Goal: Information Seeking & Learning: Find specific fact

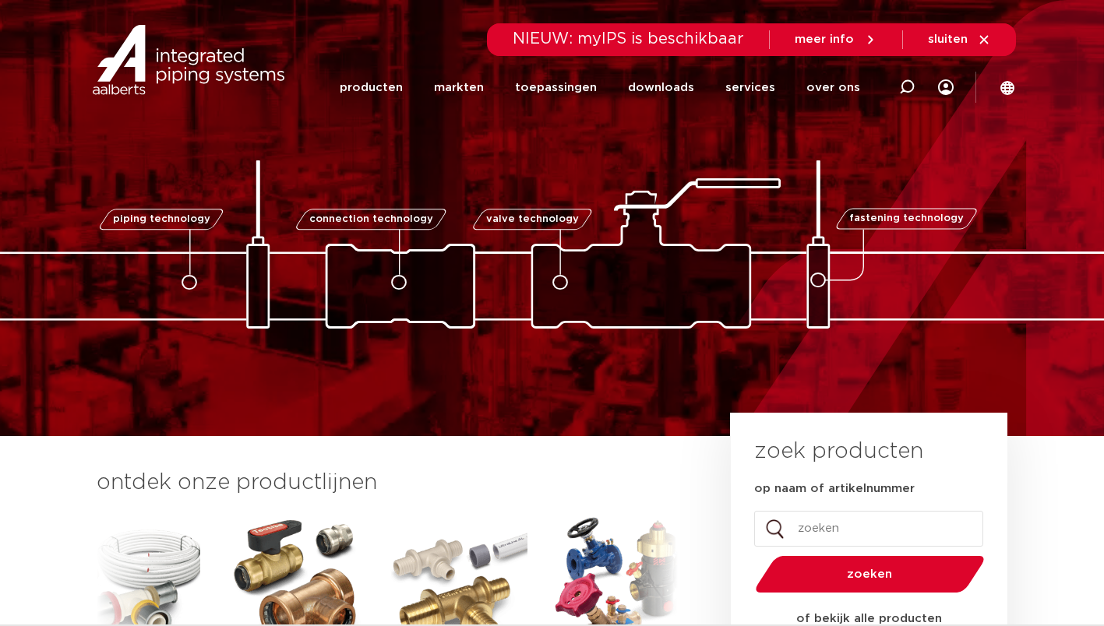
click at [826, 522] on input "op naam of artikelnummer" at bounding box center [868, 529] width 229 height 36
type input "6342490"
click at [748, 554] on button "zoeken" at bounding box center [868, 574] width 241 height 40
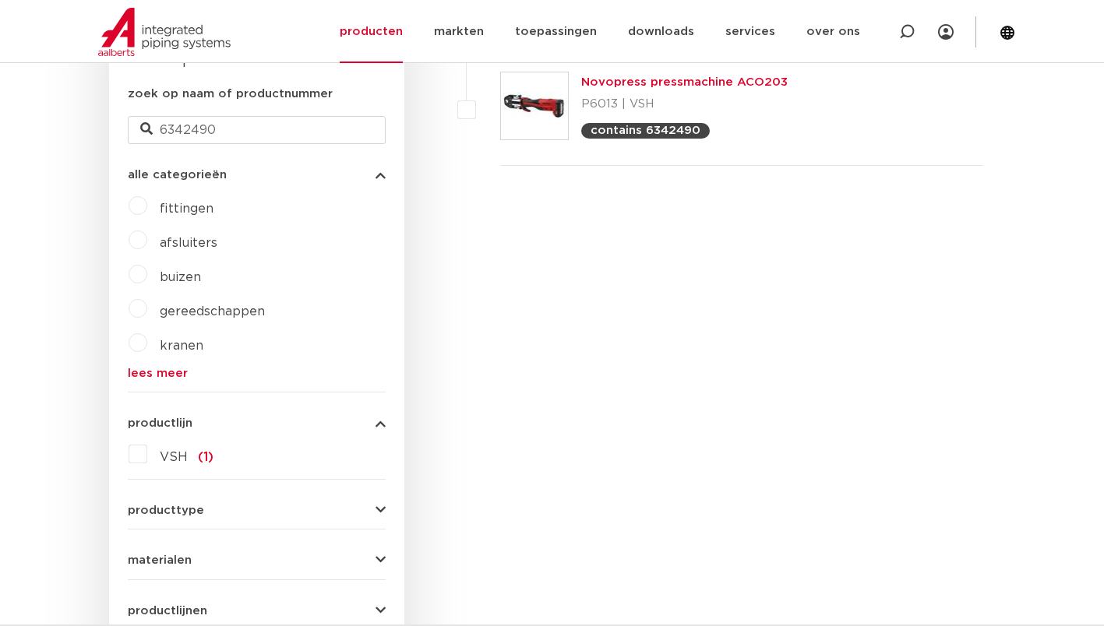
scroll to position [389, 0]
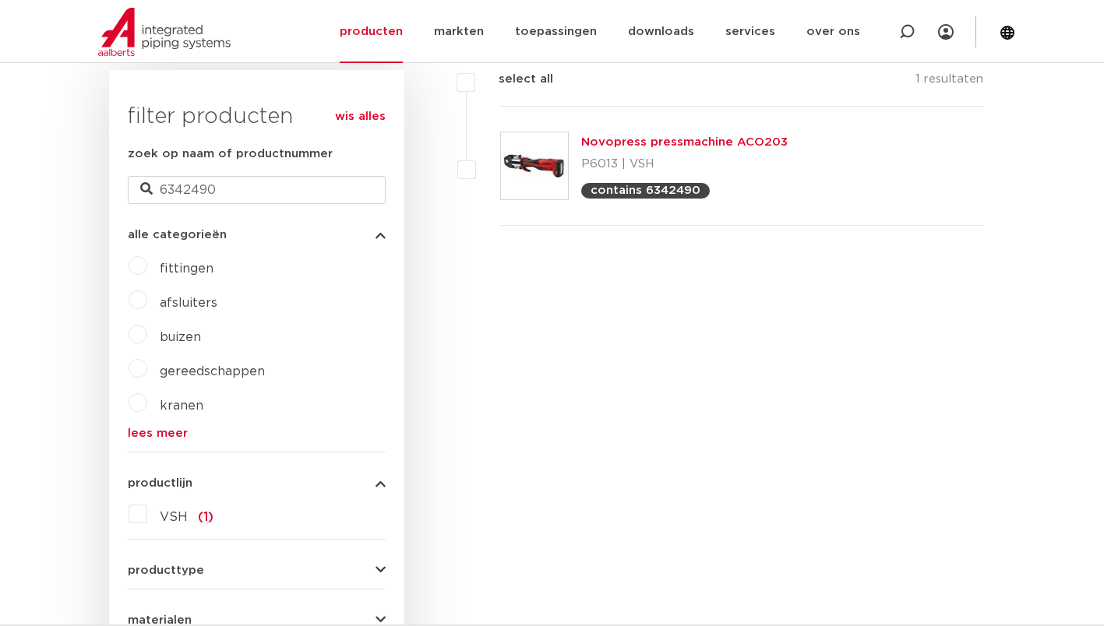
click at [658, 147] on link "Novopress pressmachine ACO203" at bounding box center [684, 142] width 206 height 12
